Goal: Find specific page/section: Find specific page/section

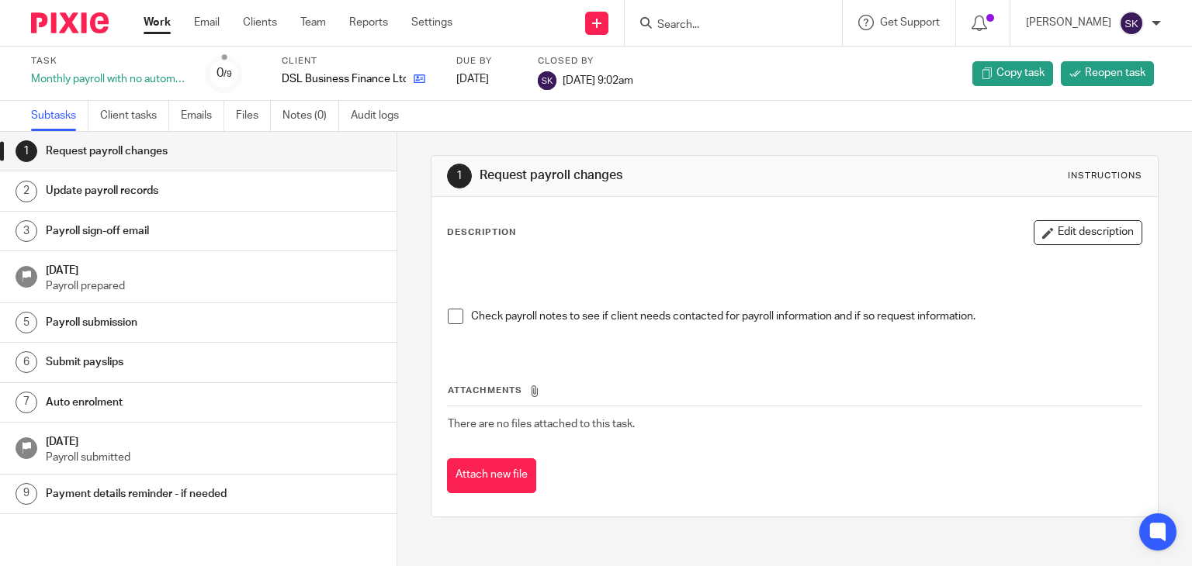
click at [417, 85] on link at bounding box center [415, 79] width 19 height 16
click at [720, 14] on form at bounding box center [737, 22] width 165 height 19
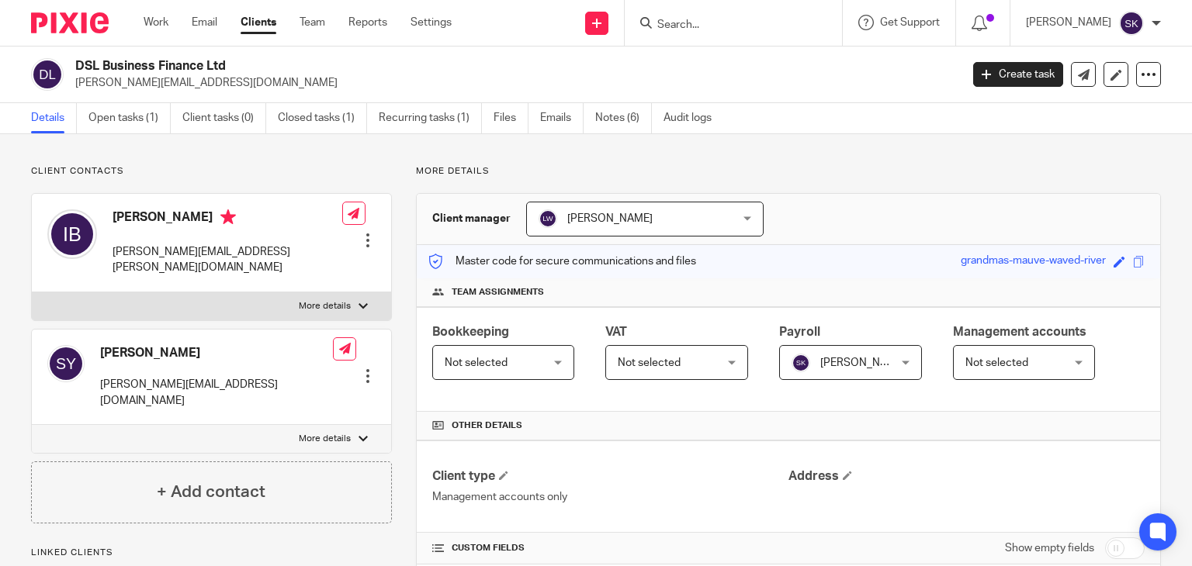
click at [720, 33] on div at bounding box center [732, 23] width 217 height 46
click at [717, 29] on input "Search" at bounding box center [725, 26] width 140 height 14
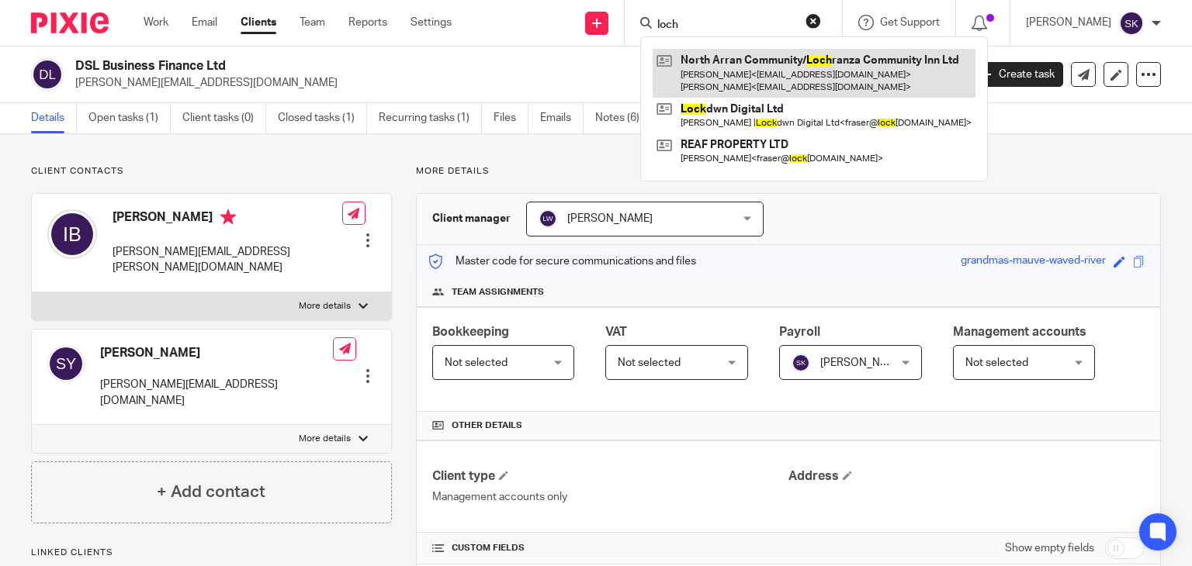
type input "loch"
click at [759, 71] on link at bounding box center [813, 73] width 323 height 48
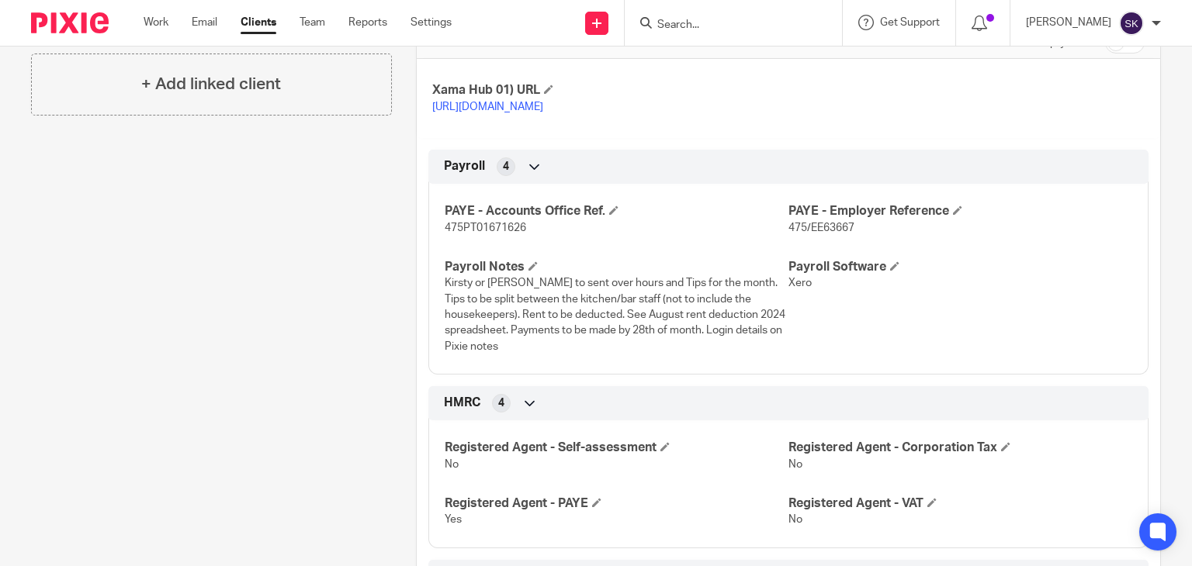
scroll to position [509, 0]
